Goal: Use online tool/utility: Utilize a website feature to perform a specific function

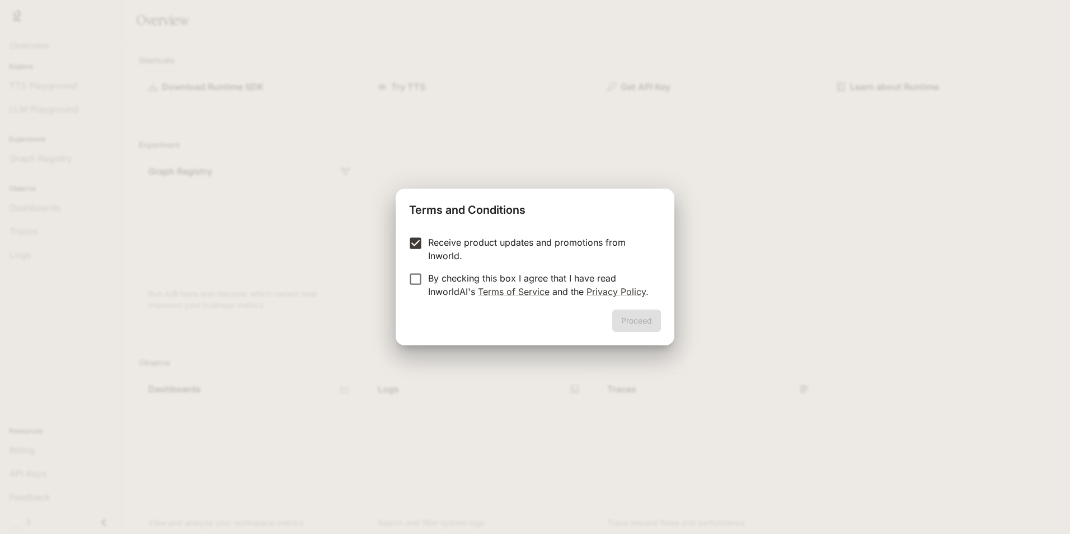
click at [418, 269] on form "Receive product updates and promotions from Inworld. By checking this box I agr…" at bounding box center [535, 267] width 252 height 63
click at [638, 311] on button "Proceed" at bounding box center [636, 320] width 49 height 22
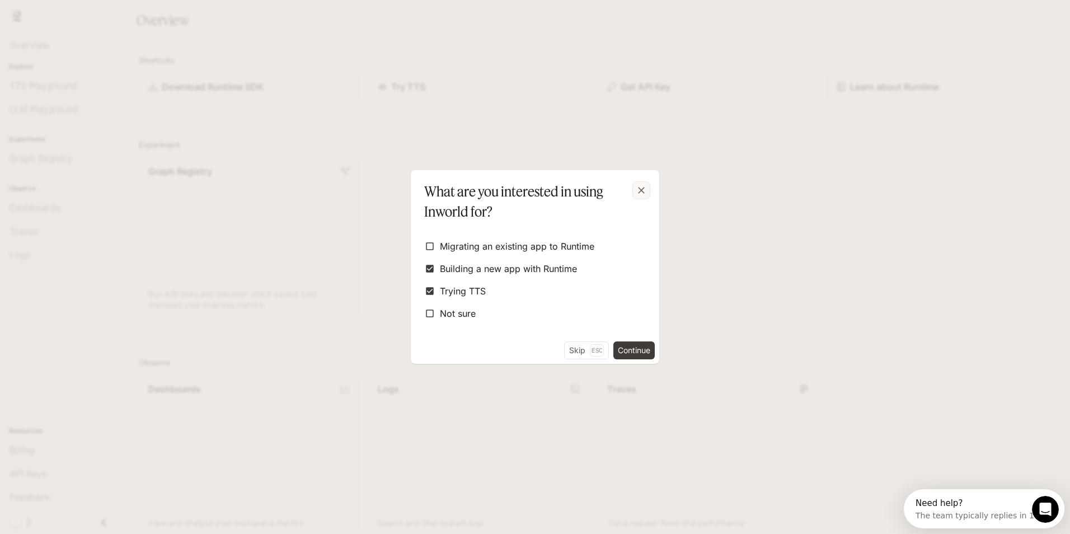
click at [640, 193] on icon "button" at bounding box center [641, 190] width 7 height 7
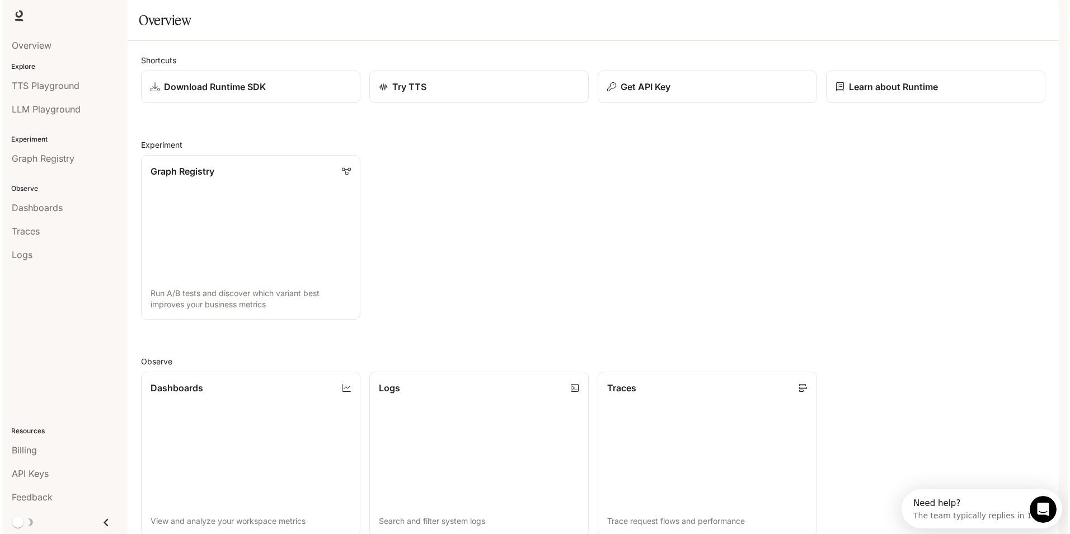
scroll to position [269, 0]
click at [62, 90] on span "TTS Playground" at bounding box center [44, 85] width 68 height 13
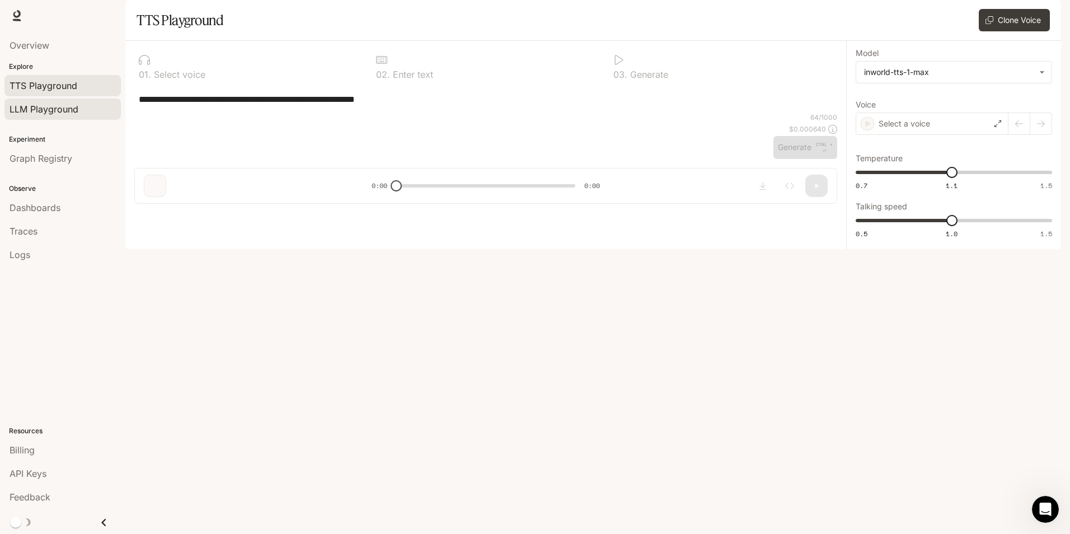
click at [64, 118] on link "LLM Playground" at bounding box center [62, 108] width 116 height 21
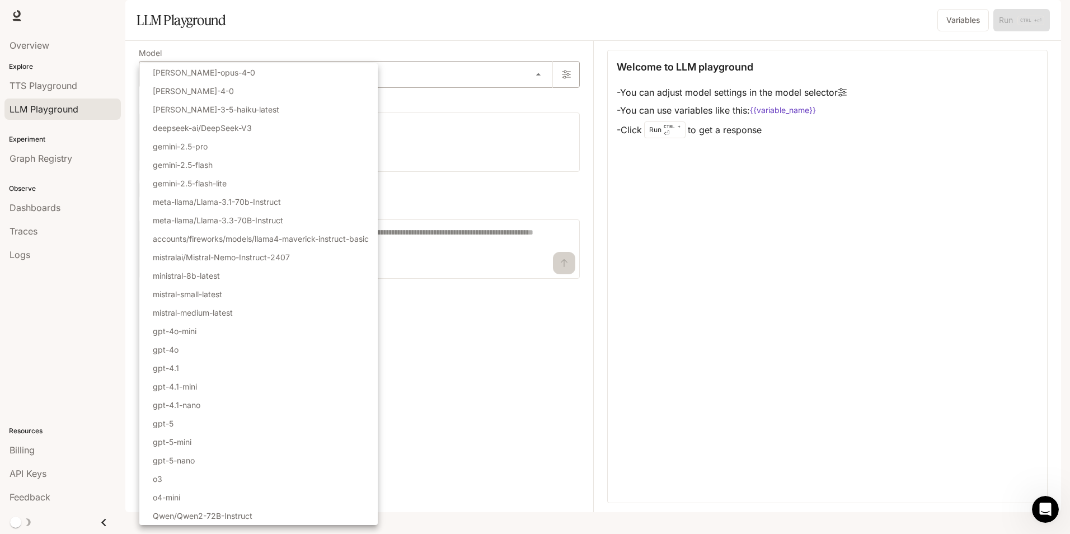
click at [494, 111] on body "Skip to main content Runtime Runtime Documentation Documentation Portal Overvie…" at bounding box center [535, 267] width 1070 height 534
click at [185, 420] on li "gpt-5" at bounding box center [258, 423] width 238 height 18
type input "*****"
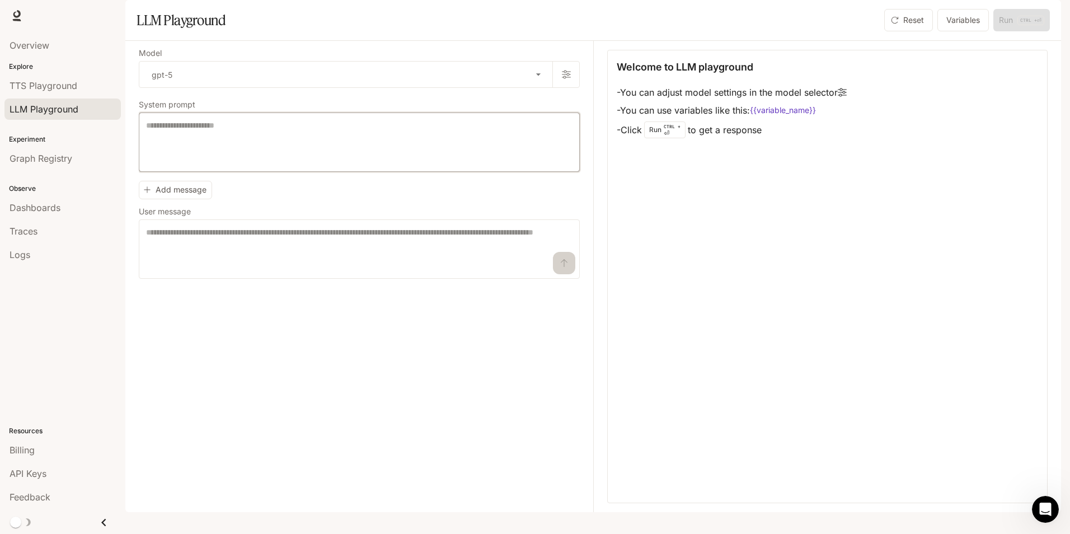
click at [175, 165] on textarea at bounding box center [359, 142] width 426 height 45
click at [566, 79] on icon "button" at bounding box center [566, 74] width 9 height 9
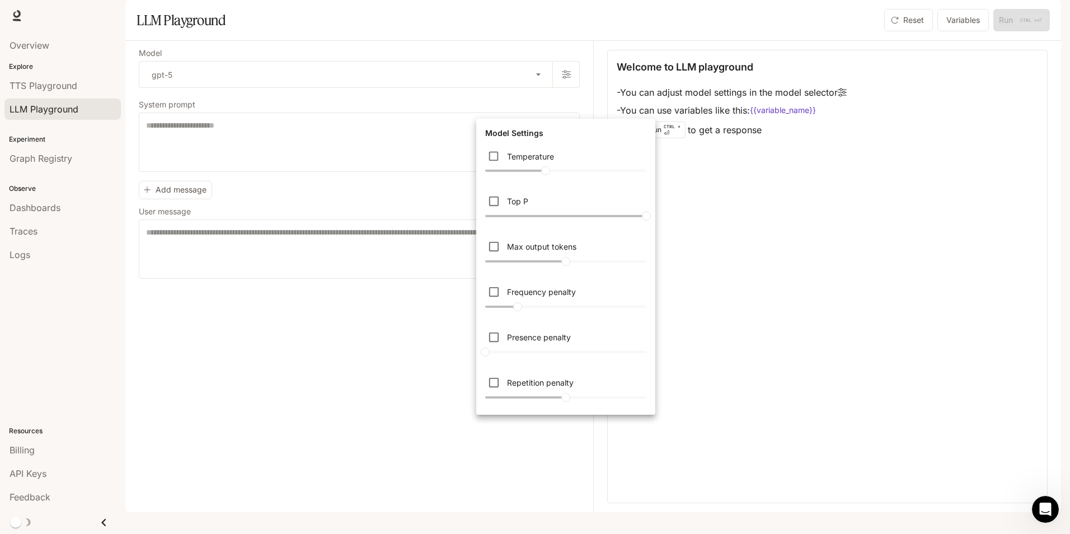
click at [399, 375] on div at bounding box center [535, 267] width 1070 height 534
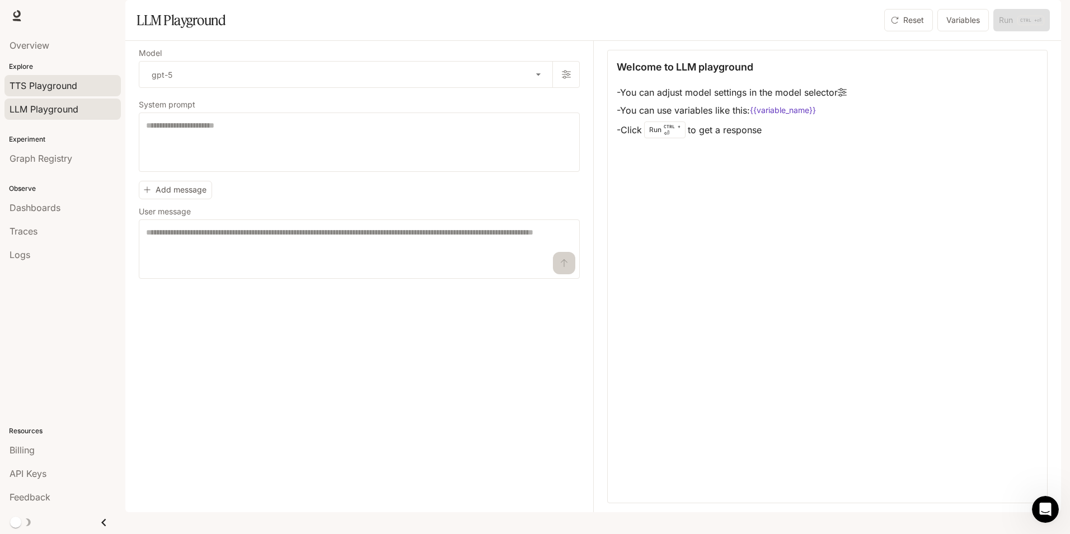
click at [77, 86] on div "TTS Playground" at bounding box center [63, 85] width 106 height 13
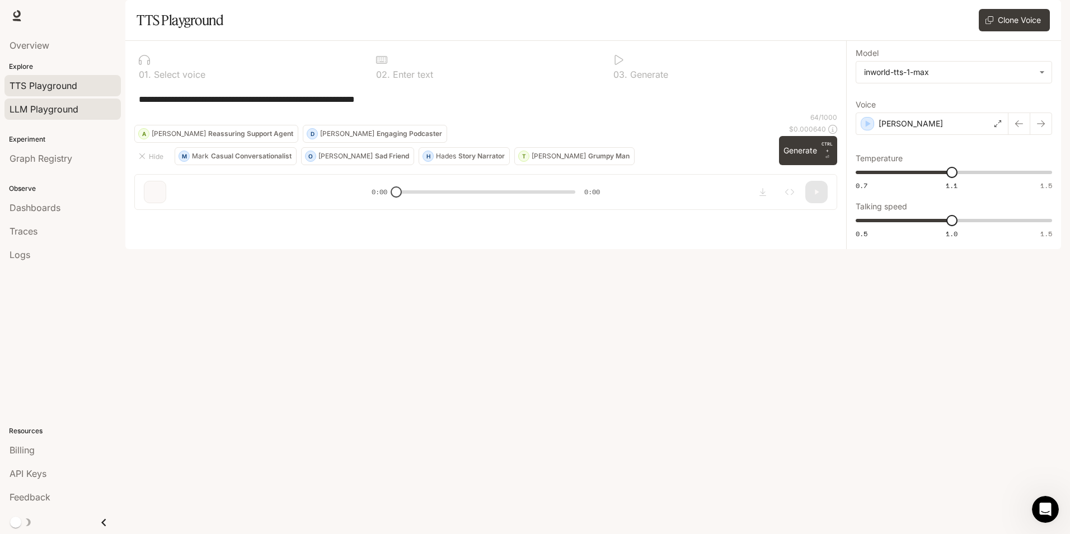
click at [78, 110] on span "LLM Playground" at bounding box center [44, 108] width 69 height 13
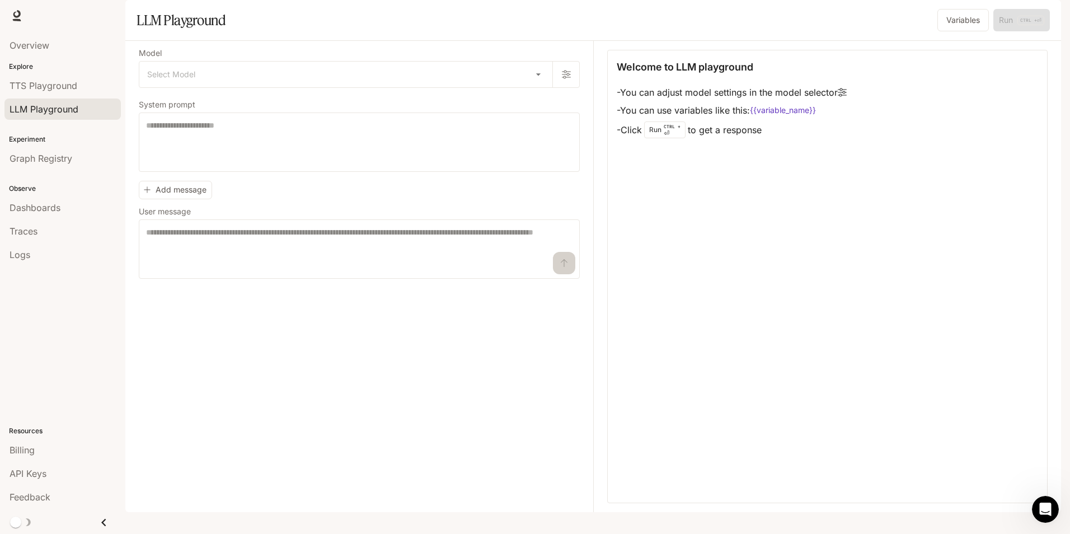
click at [243, 131] on div "Model Select Model ​ System prompt * ​ Add message User message * ​" at bounding box center [359, 164] width 441 height 229
click at [217, 165] on textarea at bounding box center [359, 142] width 426 height 45
drag, startPoint x: 138, startPoint y: 135, endPoint x: 198, endPoint y: 133, distance: 60.5
click at [198, 133] on div "Model Select Model ​ System prompt * ​ Add message User message * ​ Welcome to …" at bounding box center [593, 276] width 936 height 471
copy p "System prompt"
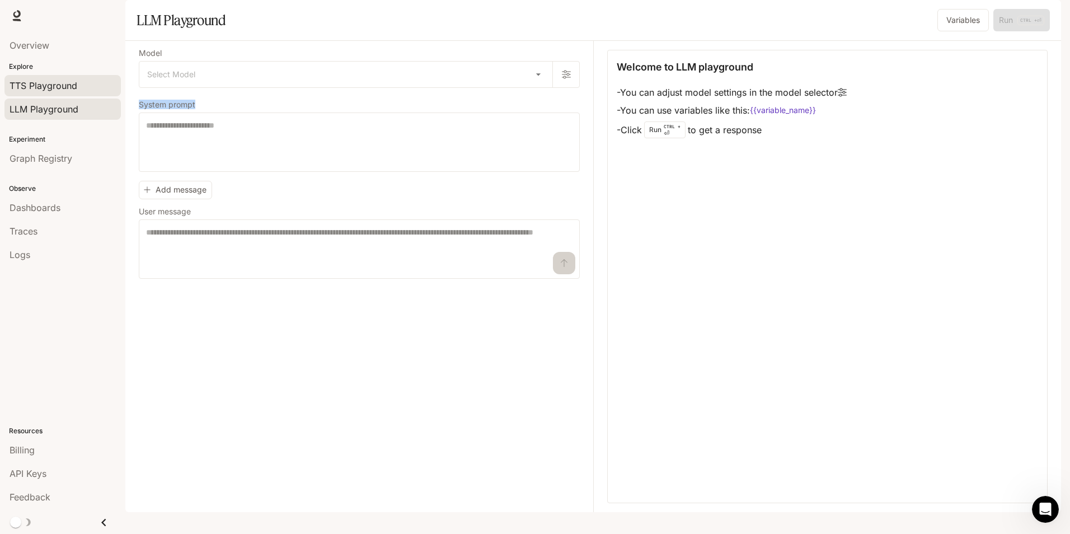
click at [44, 90] on span "TTS Playground" at bounding box center [44, 85] width 68 height 13
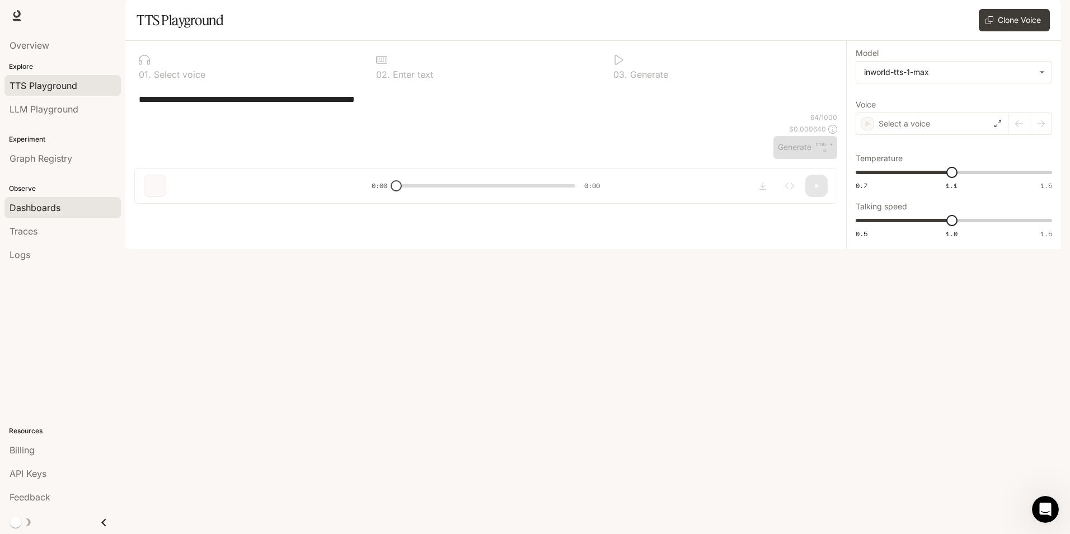
click at [71, 214] on div "Dashboards" at bounding box center [63, 207] width 106 height 13
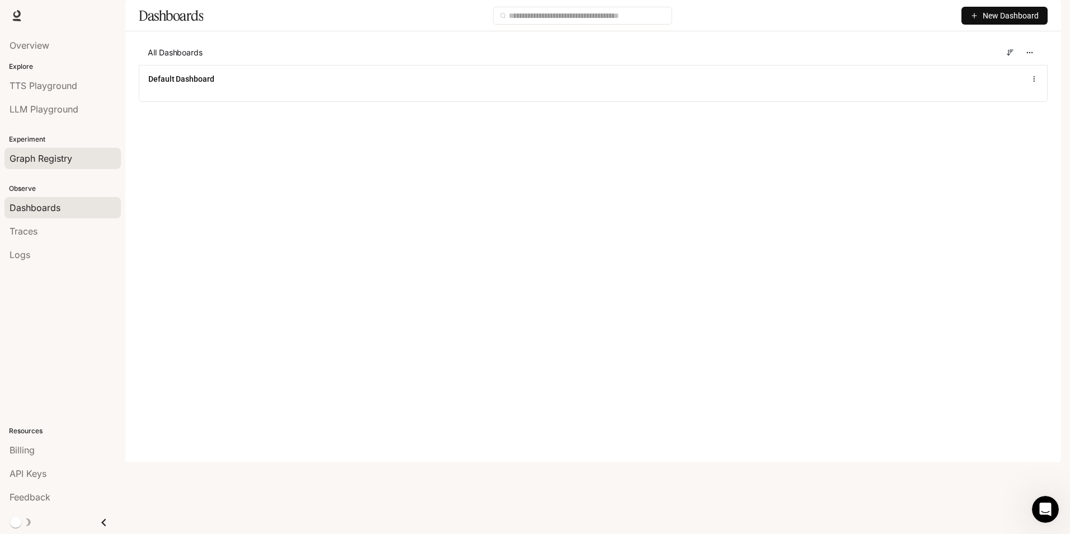
click at [55, 160] on span "Graph Registry" at bounding box center [41, 158] width 63 height 13
